Goal: Task Accomplishment & Management: Use online tool/utility

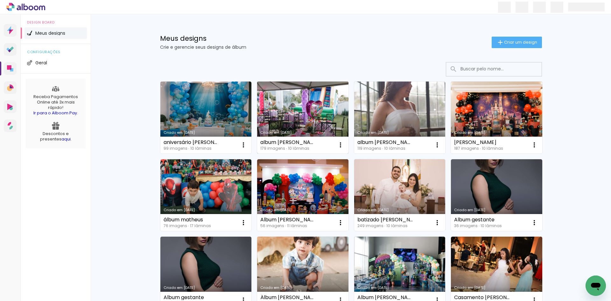
click at [283, 105] on link "Criado em [DATE]" at bounding box center [302, 117] width 91 height 72
